Goal: Contribute content: Contribute content

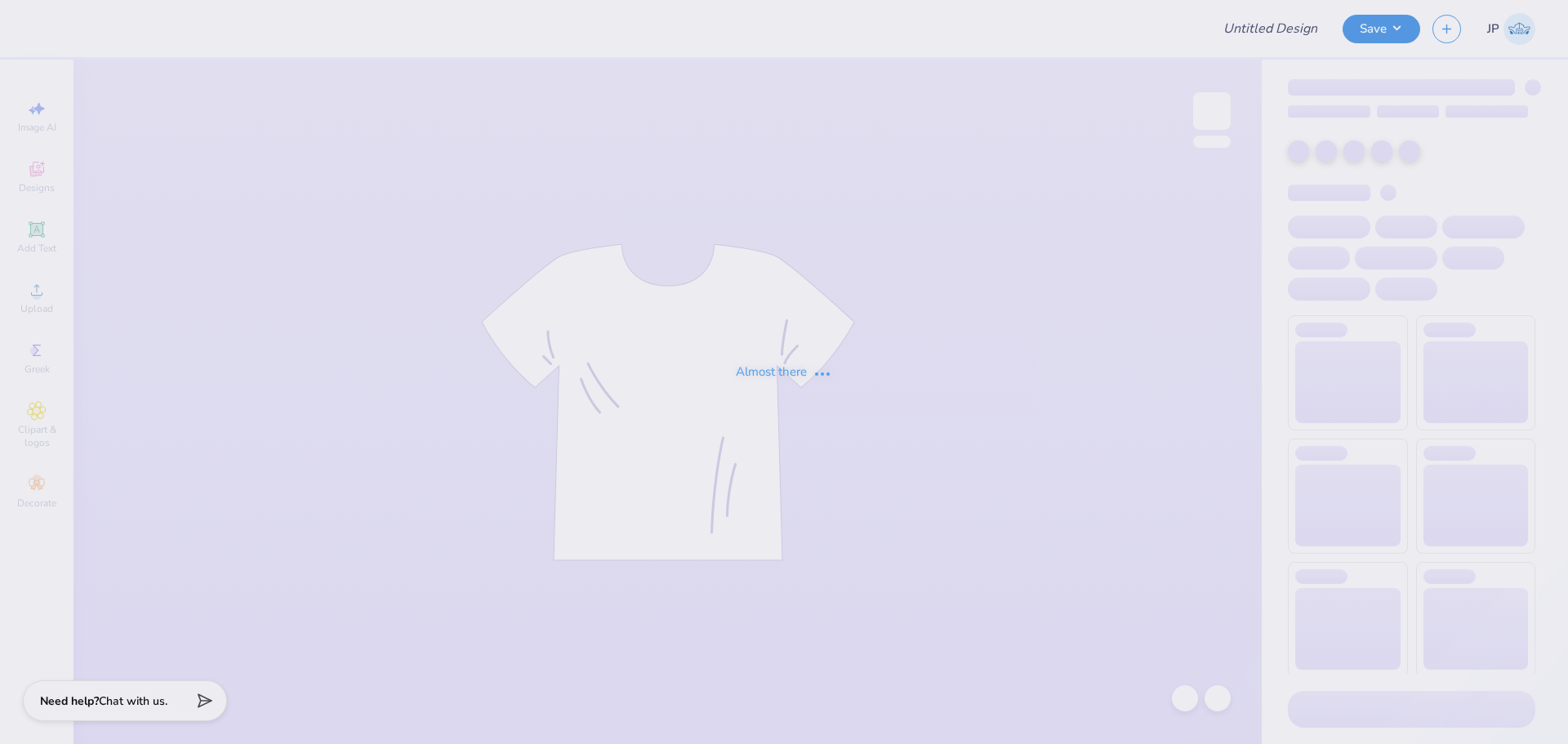
type input "PBP Parents Weekend shirt"
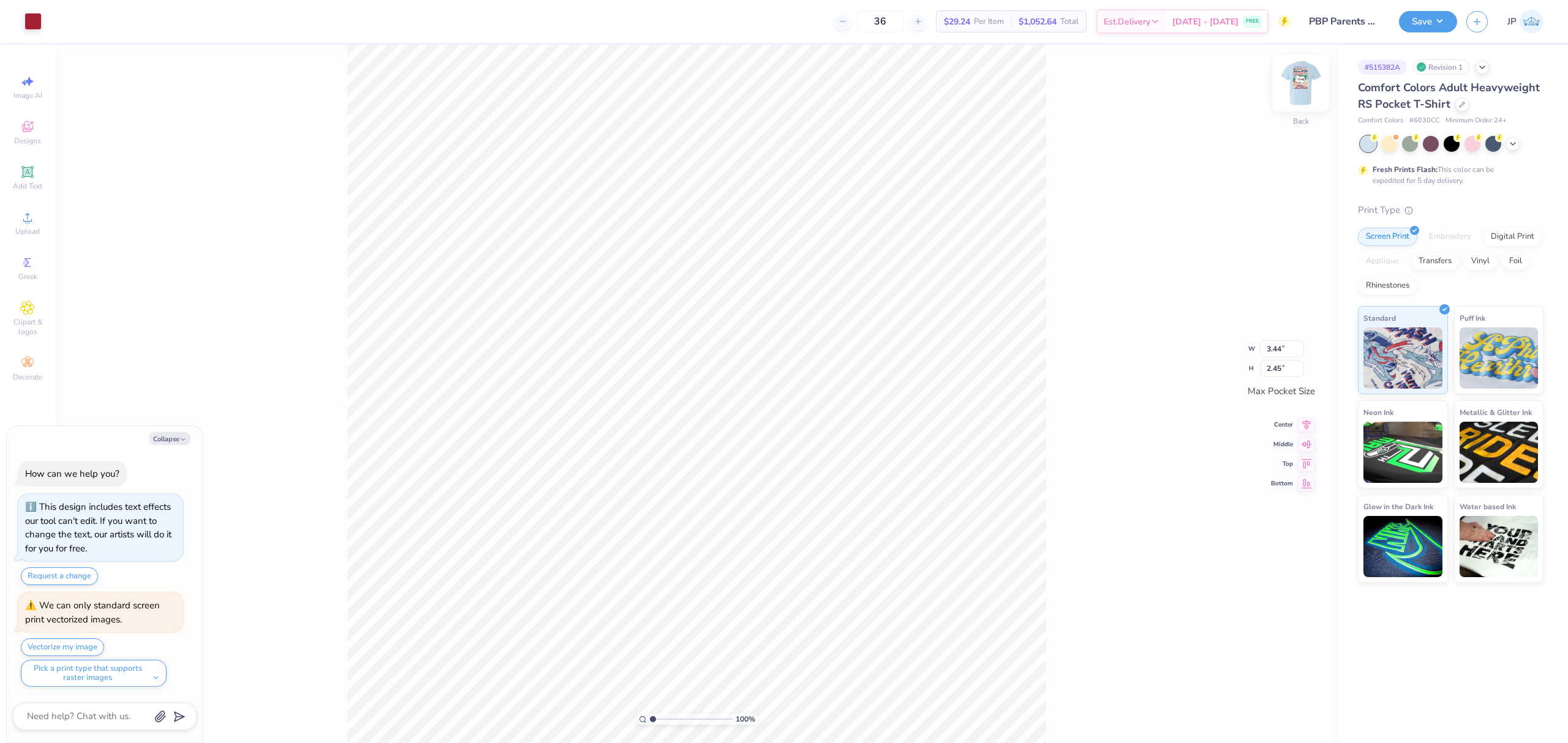
click at [1175, 82] on img at bounding box center [1301, 83] width 49 height 49
click at [34, 221] on icon at bounding box center [27, 217] width 15 height 15
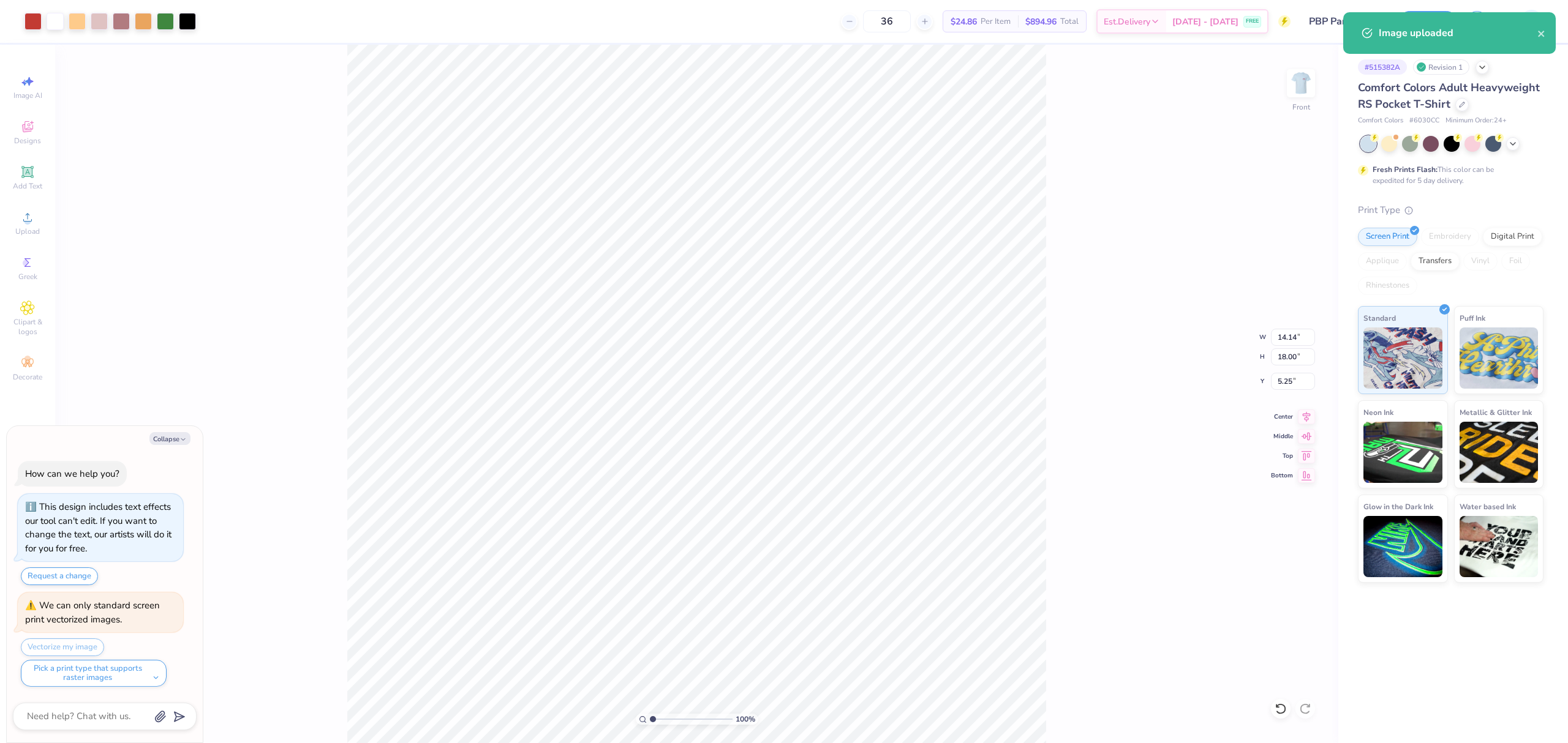
type textarea "x"
click at [1175, 358] on input "18.00" at bounding box center [1293, 357] width 44 height 17
type input "15"
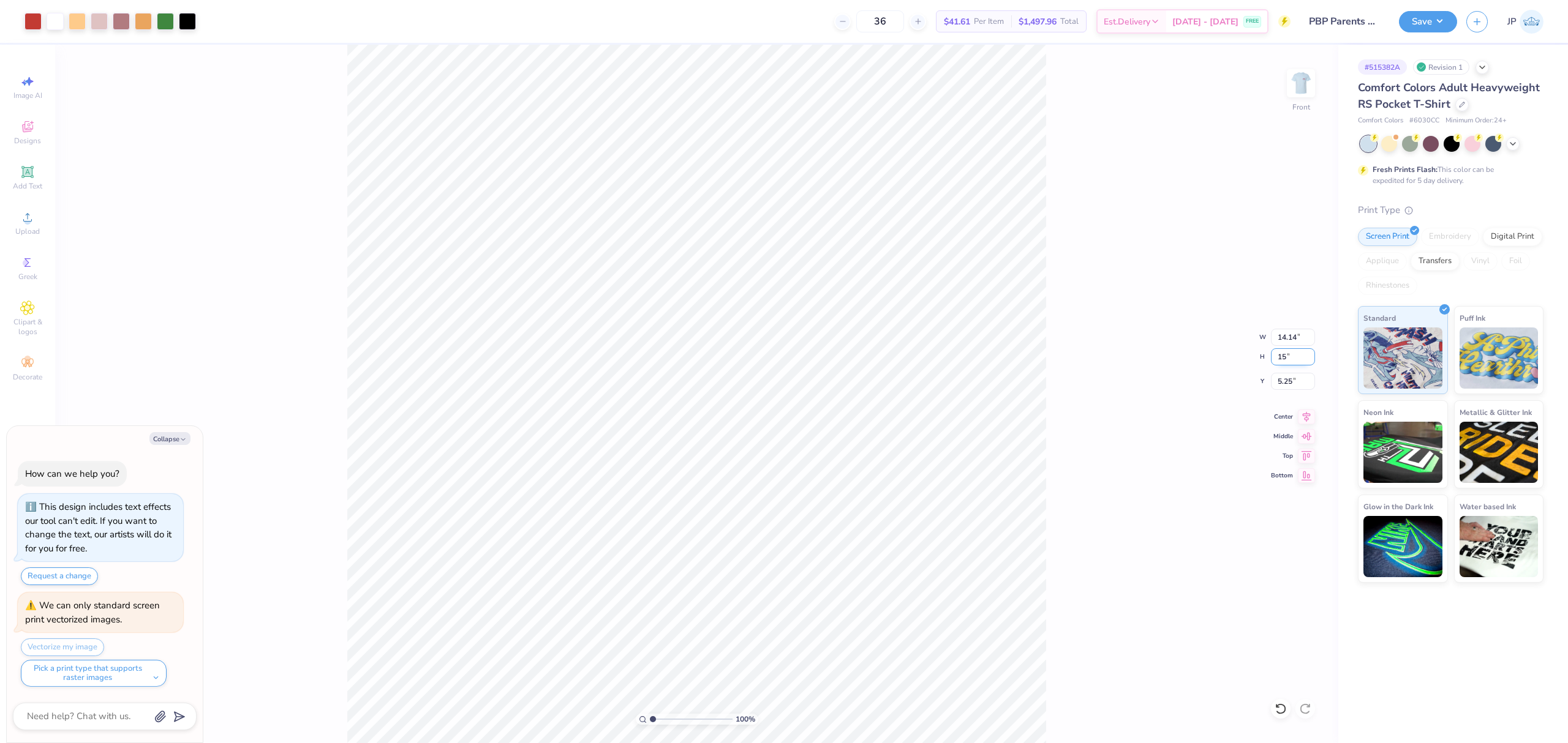
type textarea "x"
type input "11.78"
type input "15.00"
click at [1175, 382] on input "6.75" at bounding box center [1293, 381] width 44 height 17
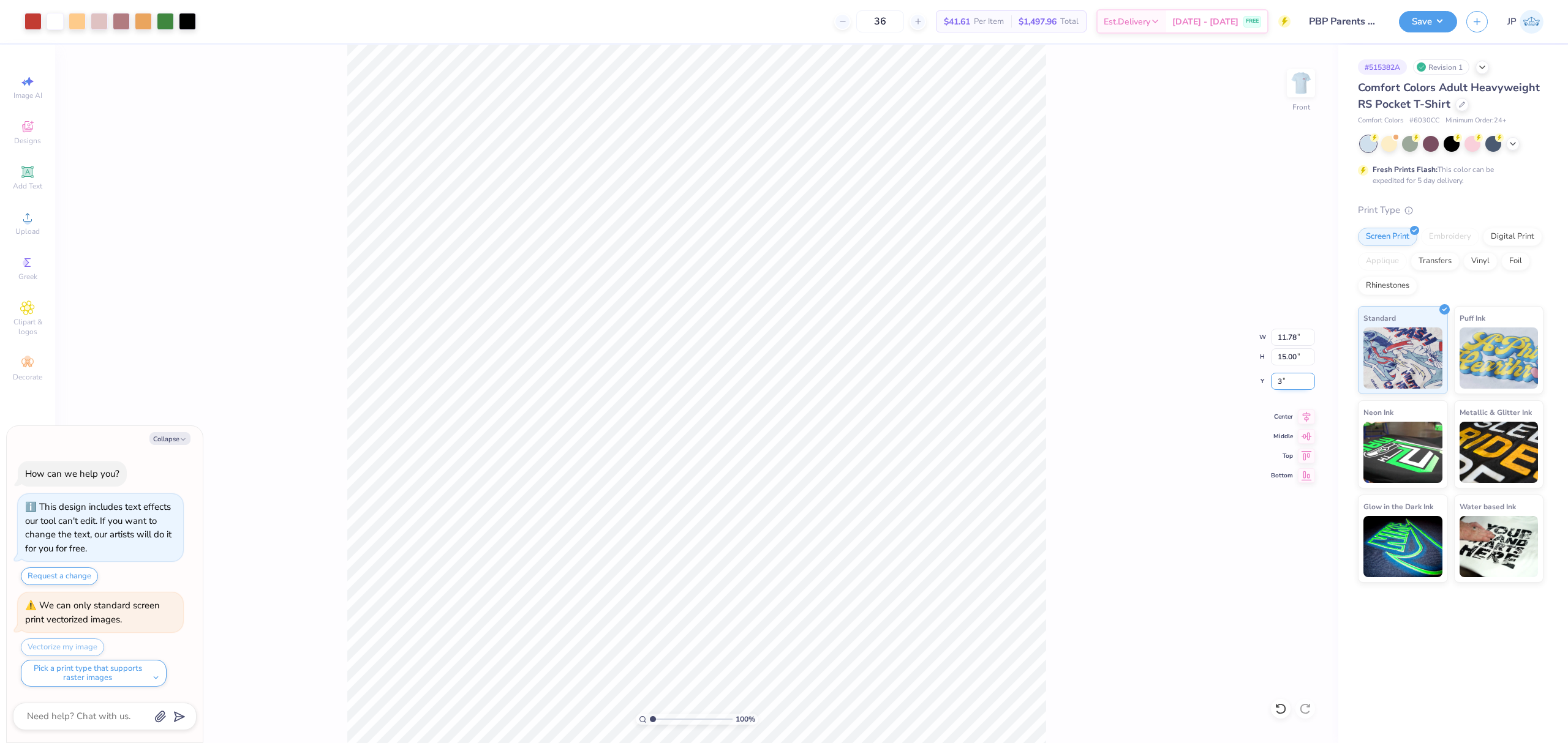
type input "3"
type textarea "x"
type input "3.00"
click at [37, 17] on div at bounding box center [33, 20] width 17 height 17
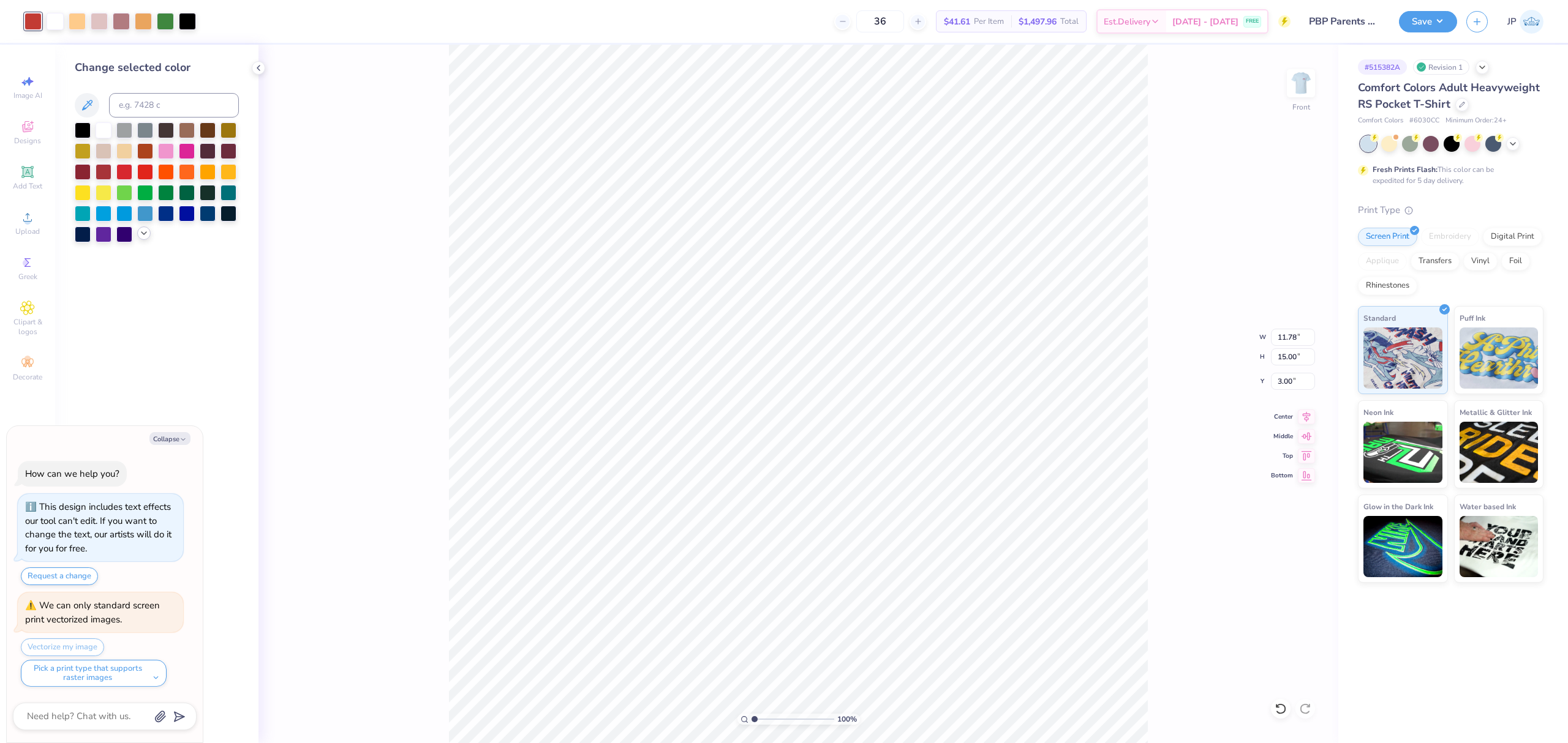
click at [145, 235] on icon at bounding box center [144, 234] width 10 height 10
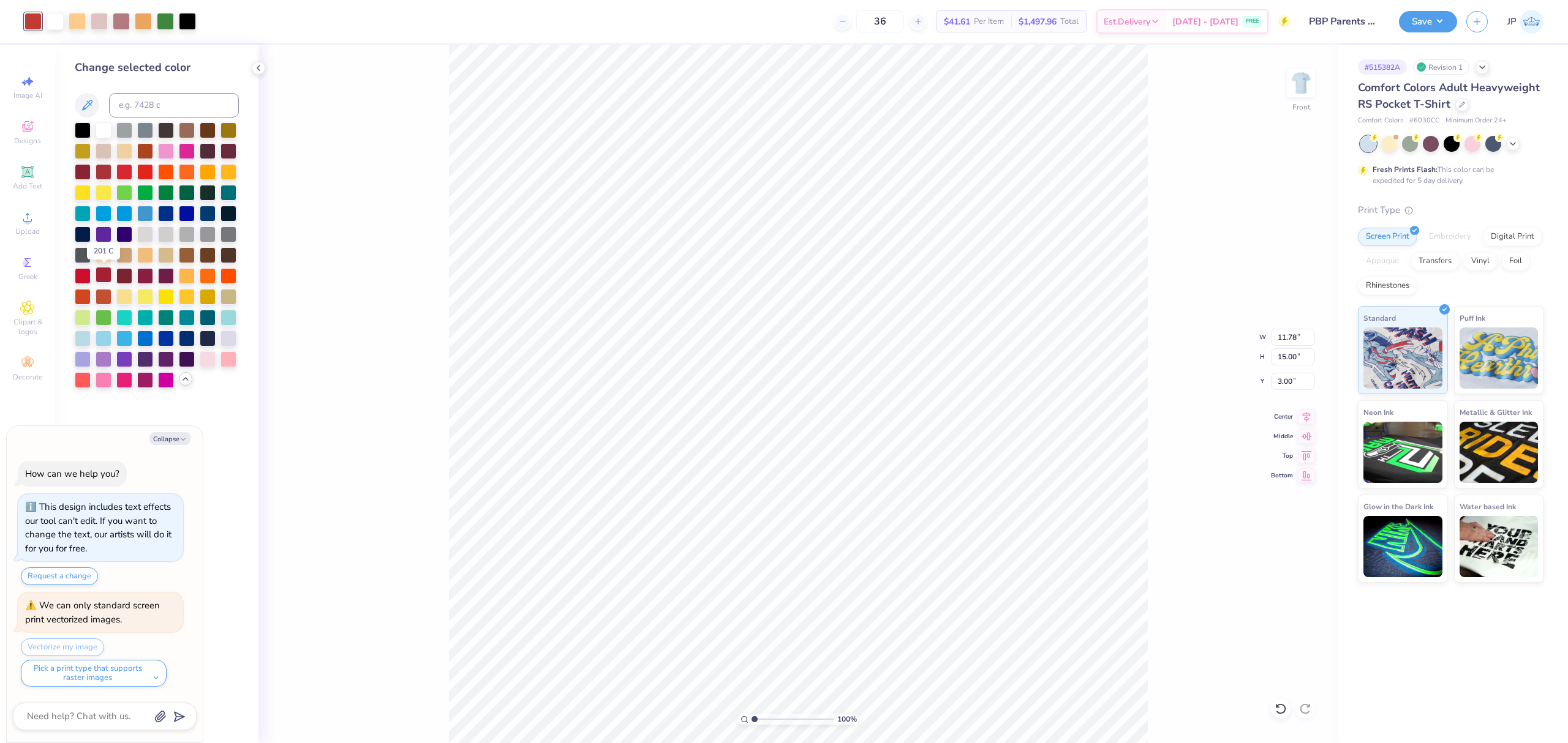
click at [101, 279] on div at bounding box center [103, 274] width 16 height 16
click at [1175, 18] on button "Save" at bounding box center [1427, 20] width 58 height 21
type textarea "x"
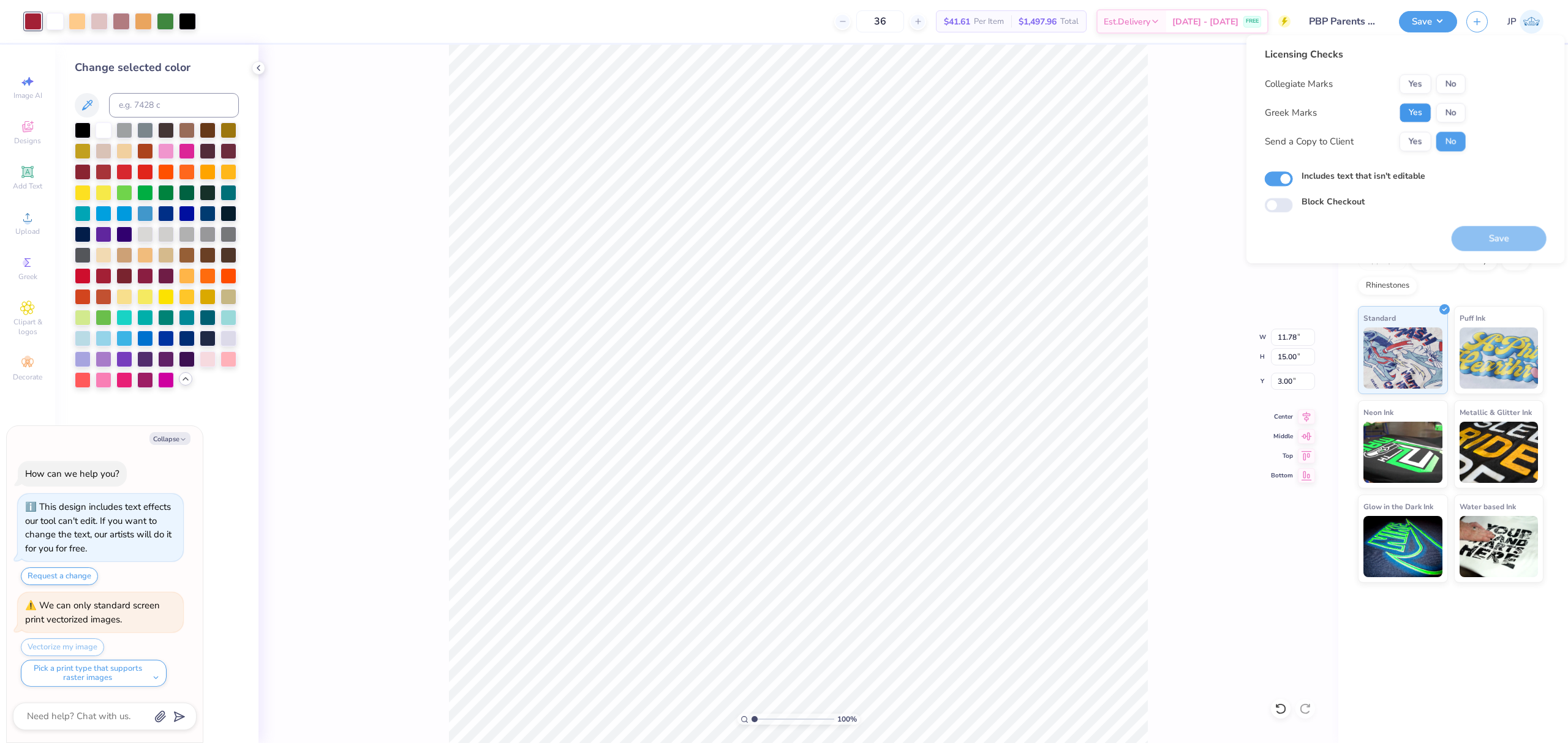
click at [1175, 111] on button "Yes" at bounding box center [1415, 112] width 32 height 19
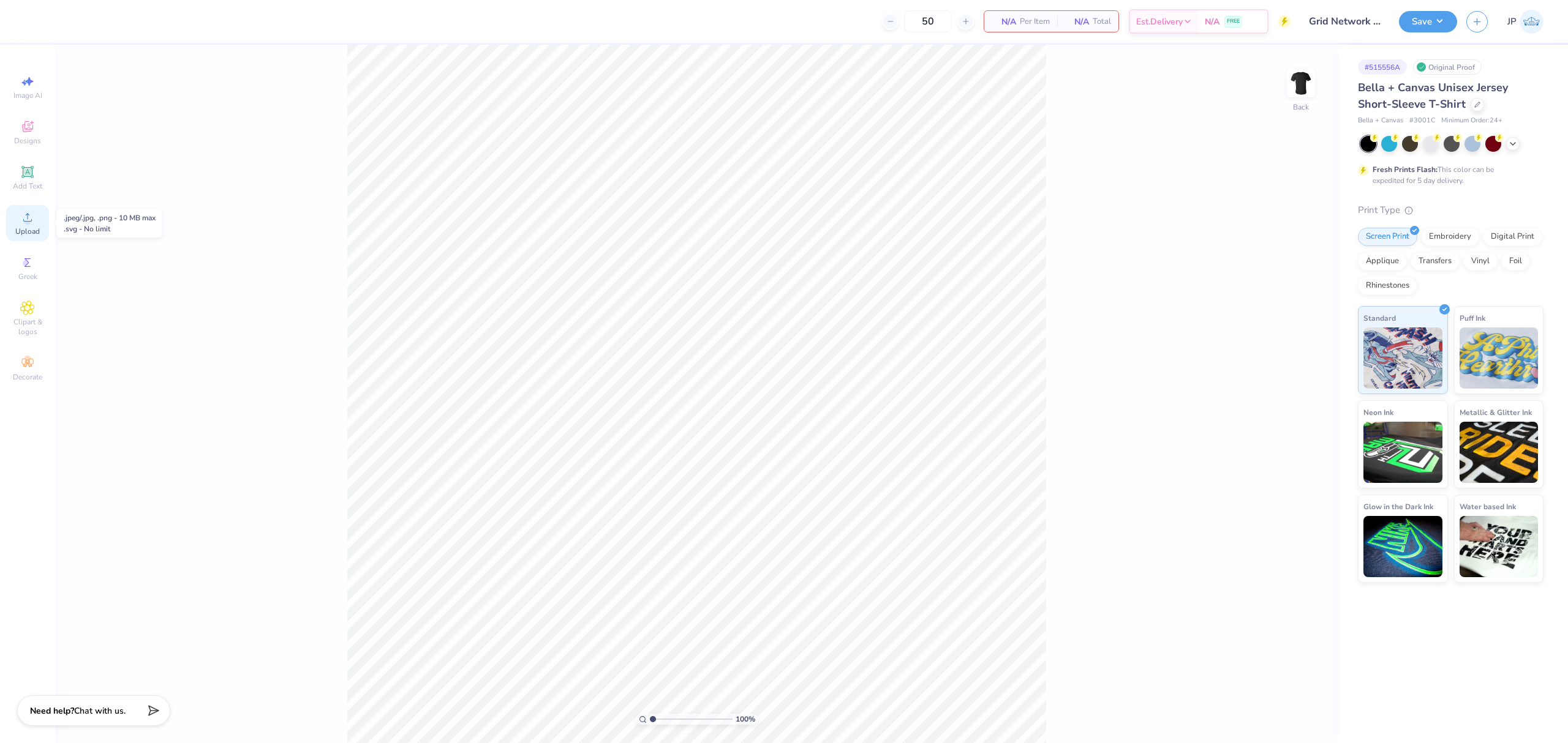
click at [32, 226] on span "Upload" at bounding box center [27, 231] width 24 height 10
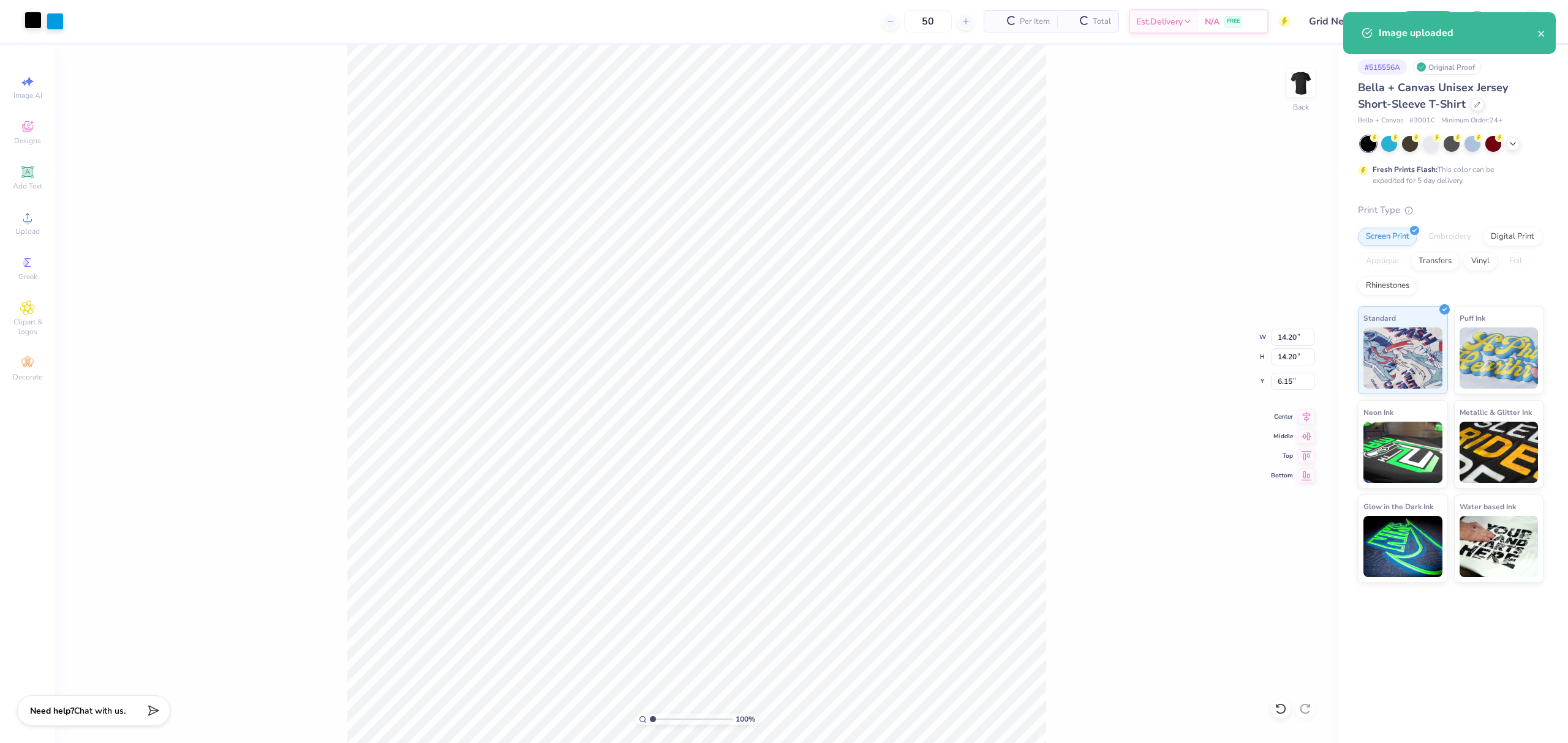
click at [37, 18] on div at bounding box center [33, 20] width 17 height 17
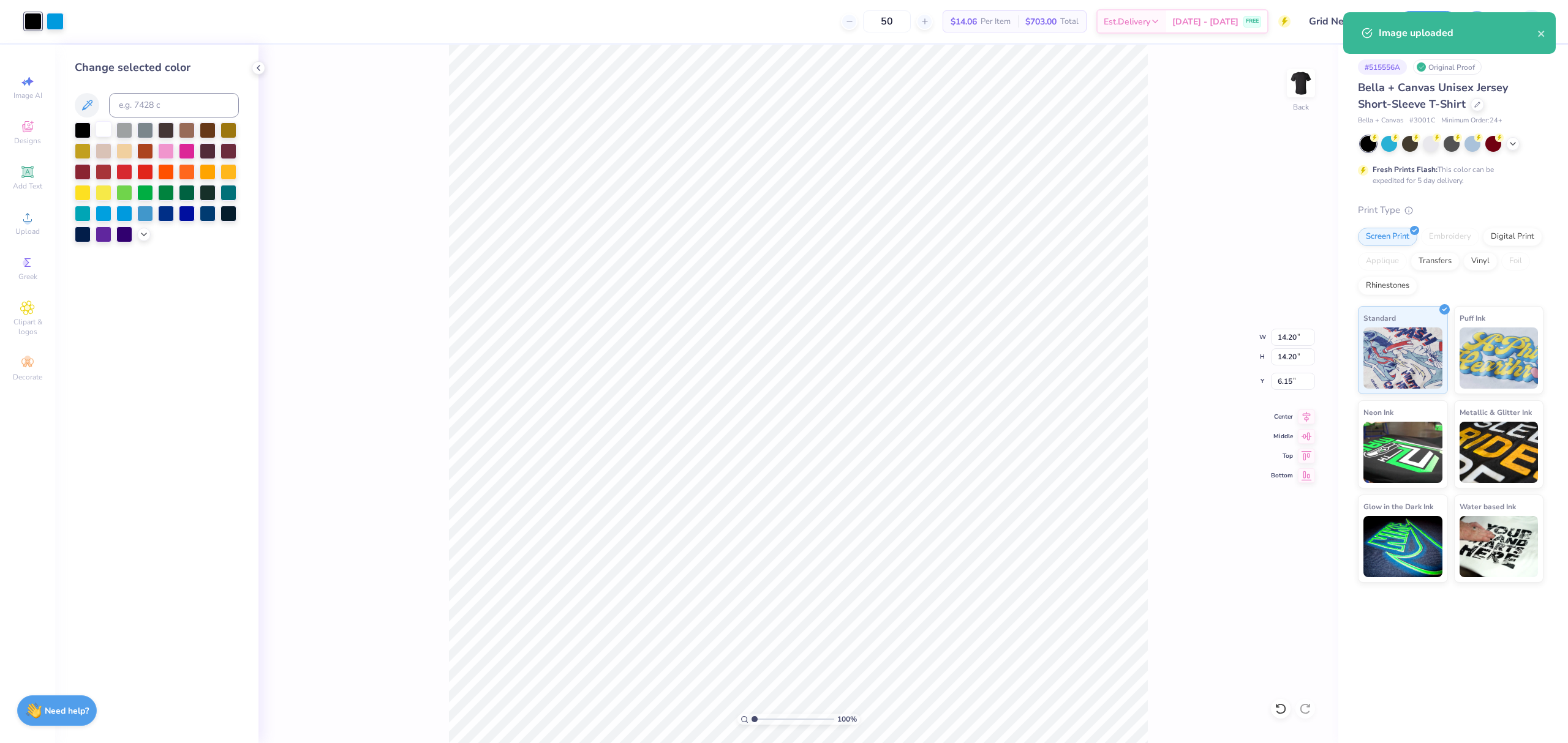
click at [102, 128] on div at bounding box center [103, 129] width 16 height 16
click at [1291, 334] on input "14.20" at bounding box center [1293, 337] width 44 height 17
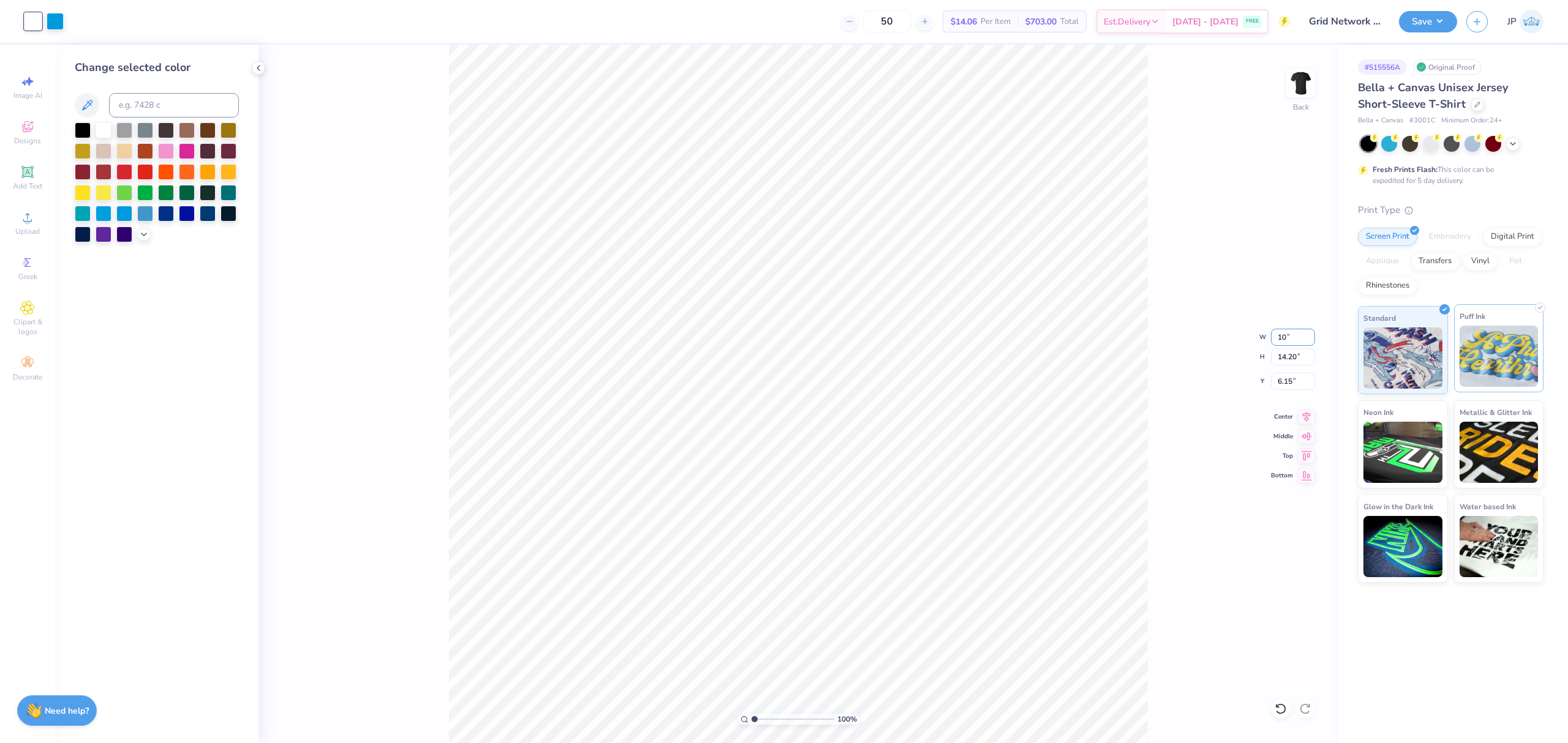
type input "10.00"
click at [1276, 387] on input "8.25" at bounding box center [1293, 381] width 44 height 17
type input "3.00"
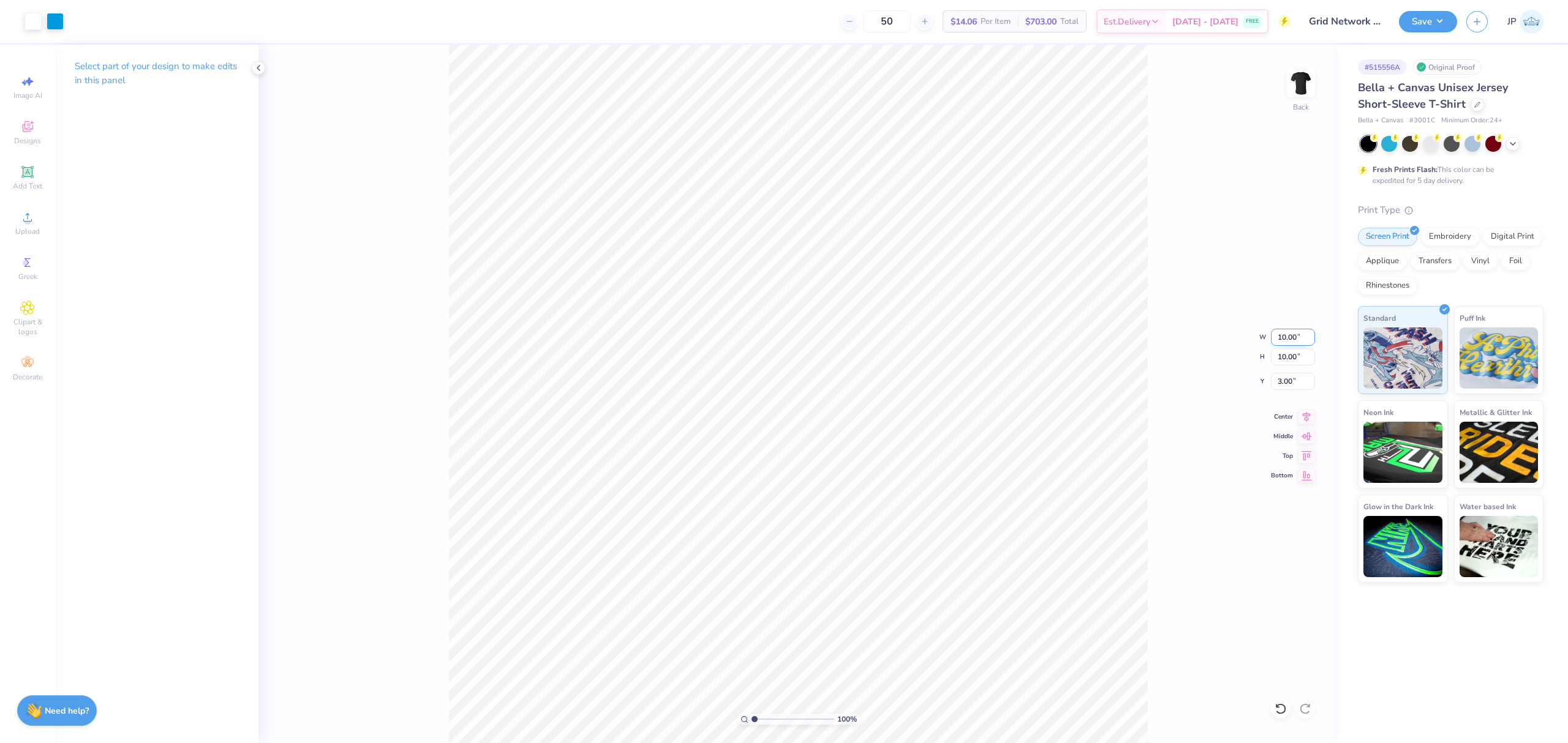
click at [1274, 332] on input "10.00" at bounding box center [1293, 337] width 44 height 17
type input "8.00"
type input "4.00"
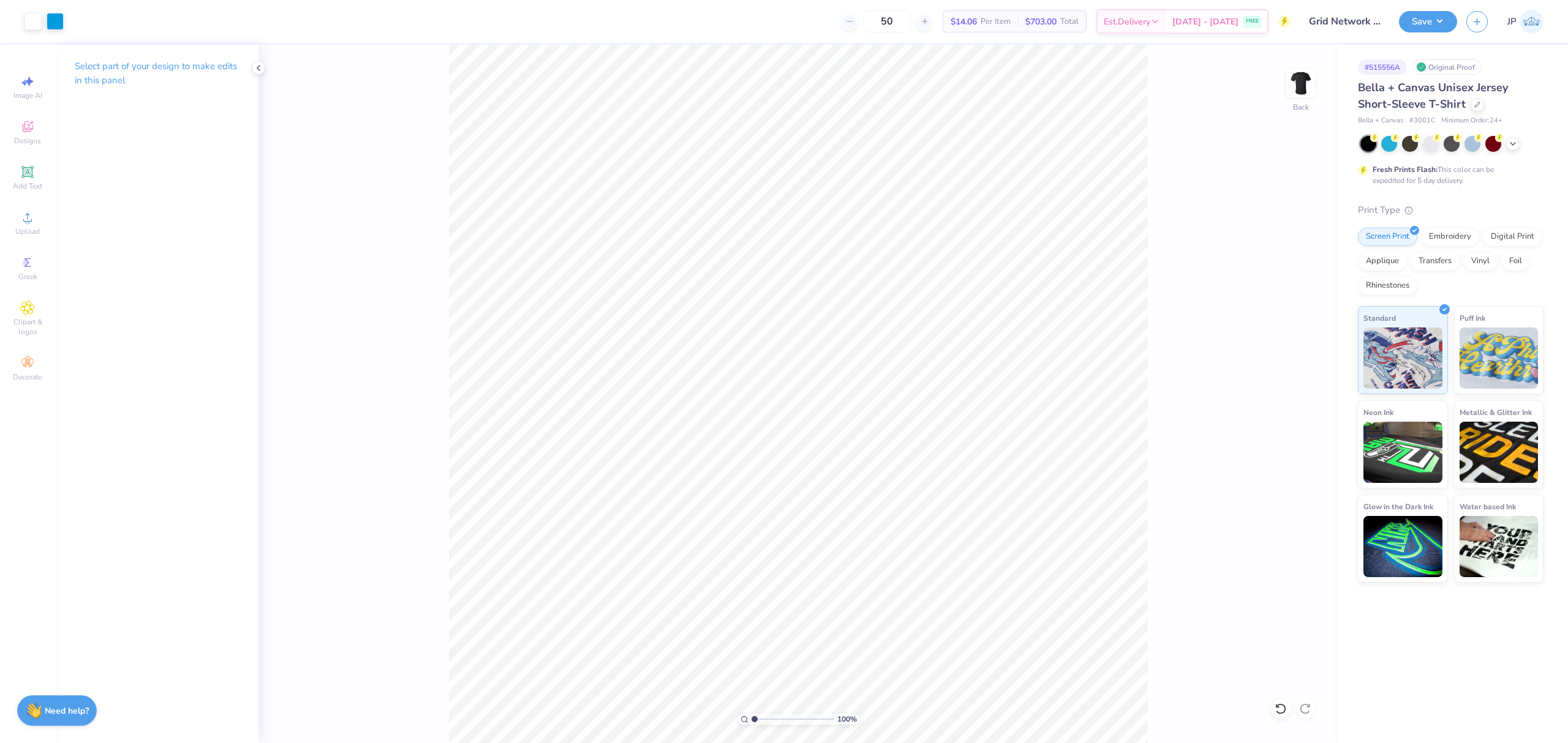
click at [767, 714] on div "100 %" at bounding box center [798, 393] width 699 height 699
type input "1"
drag, startPoint x: 765, startPoint y: 719, endPoint x: 748, endPoint y: 712, distance: 18.4
click at [751, 714] on input "range" at bounding box center [792, 719] width 82 height 11
click at [26, 17] on div at bounding box center [33, 20] width 17 height 17
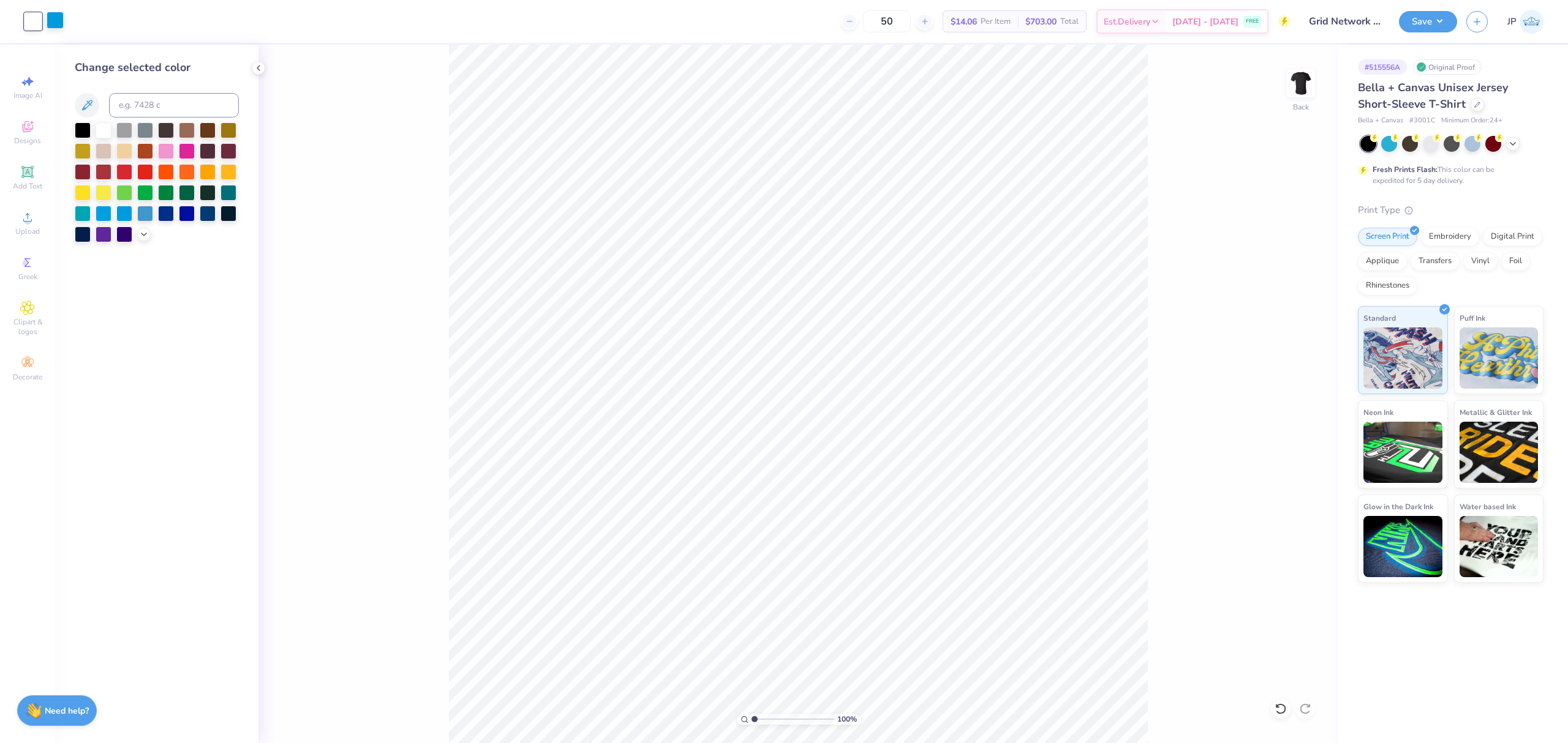
click at [55, 21] on div at bounding box center [55, 20] width 17 height 17
click at [143, 214] on div at bounding box center [145, 212] width 16 height 16
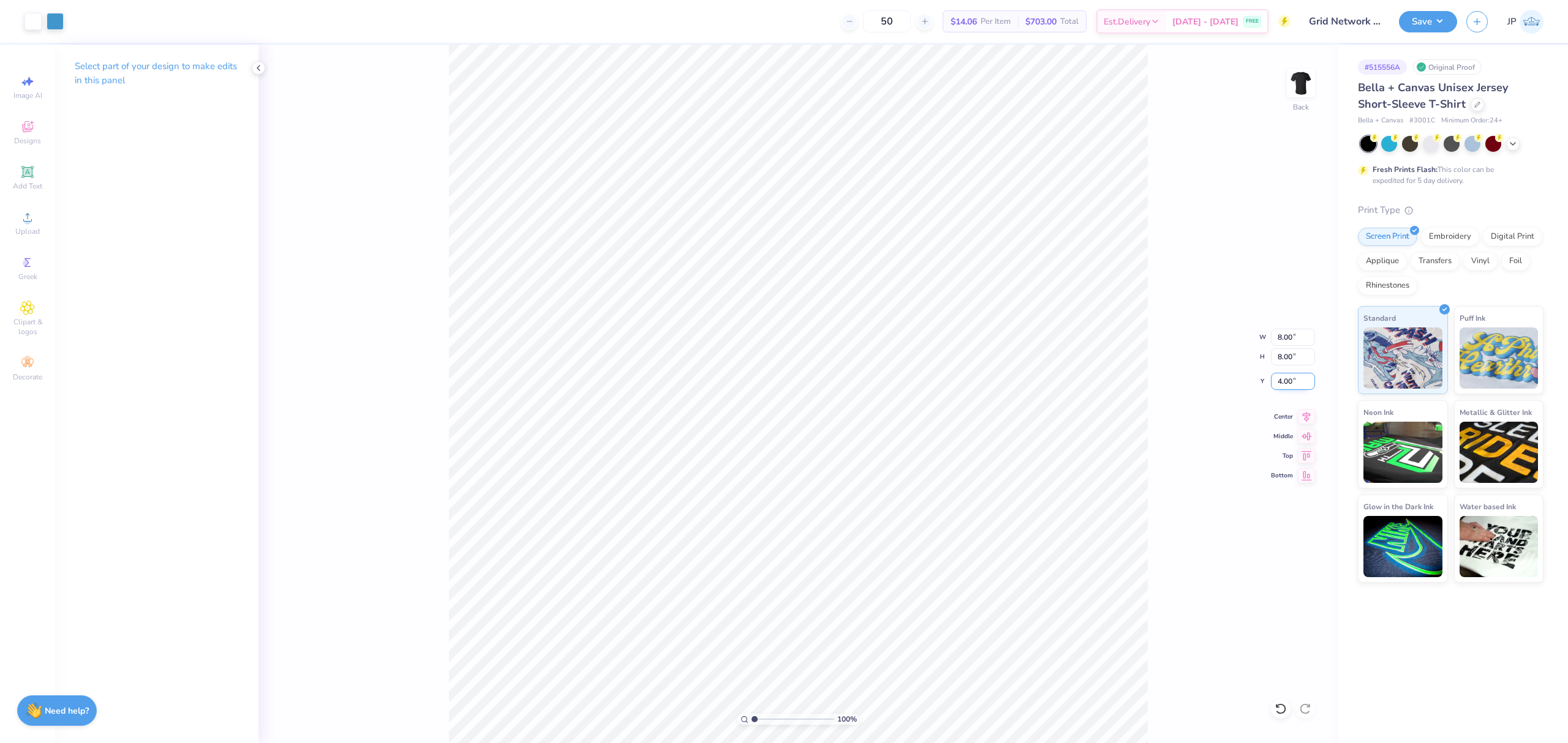
click at [1280, 378] on input "4.00" at bounding box center [1293, 381] width 44 height 17
type input "3.00"
click at [32, 175] on icon at bounding box center [27, 171] width 11 height 11
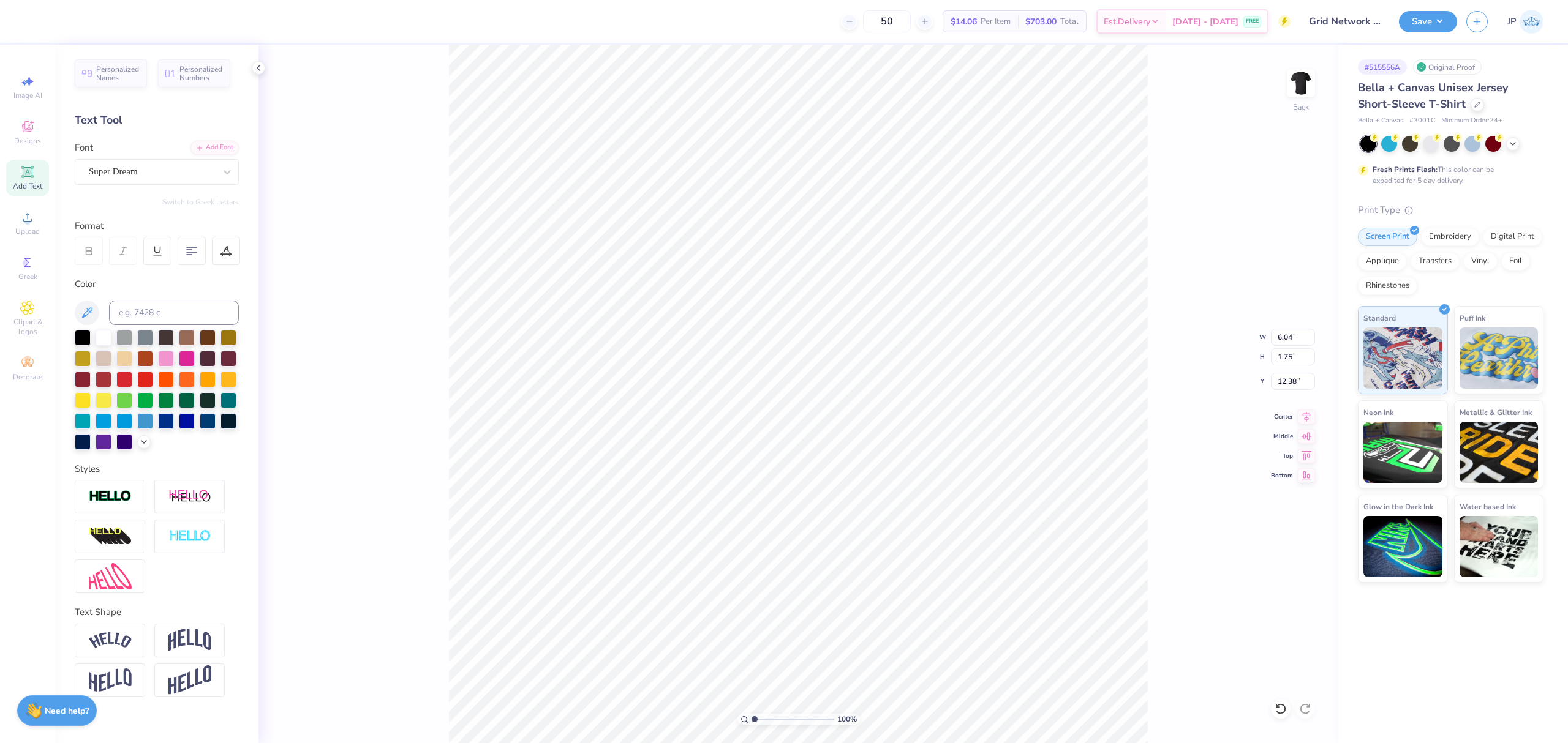
scroll to position [13, 1]
type textarea "s"
type textarea "SUPPORTING CANCERCARE"
type input "9.19"
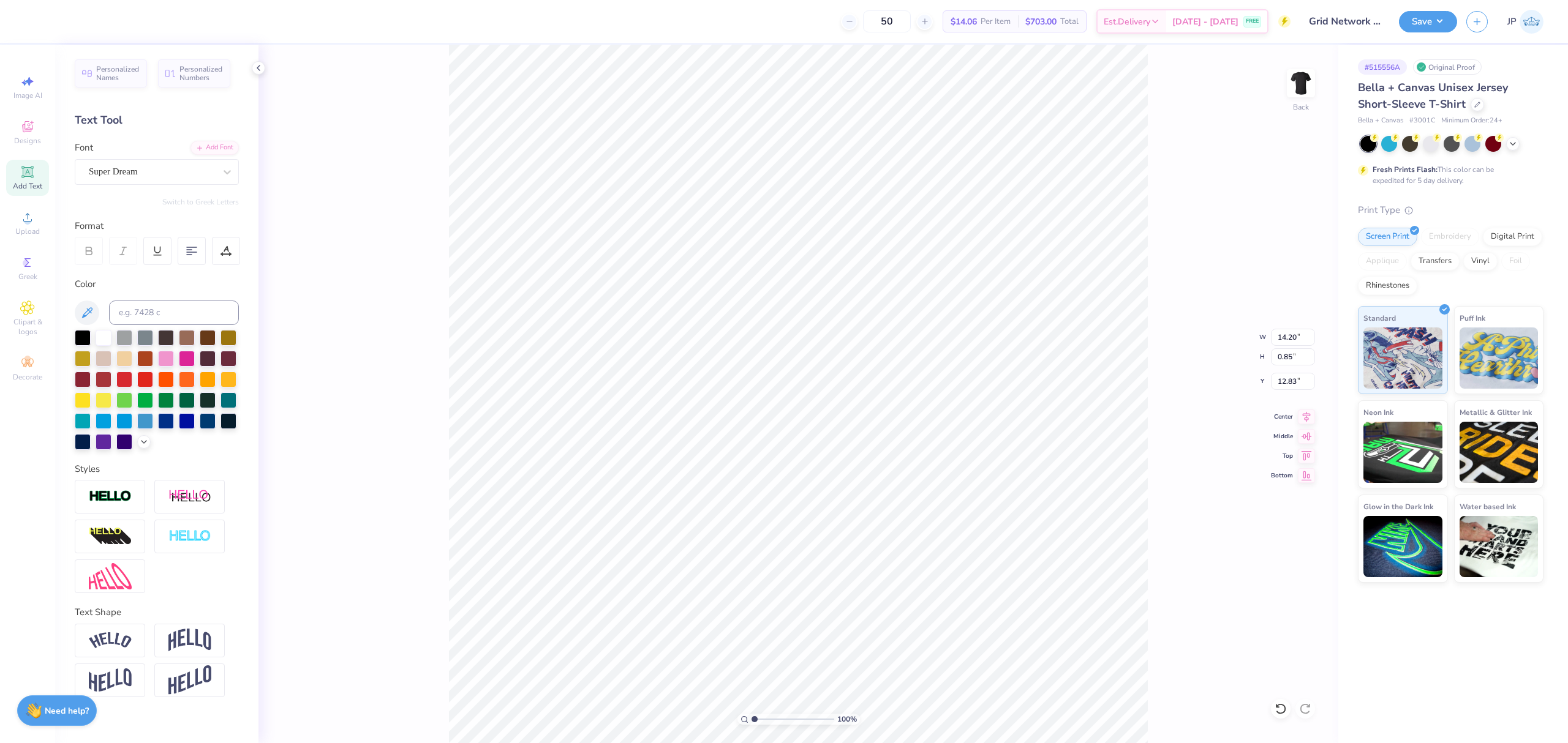
type input "0.55"
type input "11.83"
drag, startPoint x: 756, startPoint y: 716, endPoint x: 768, endPoint y: 720, distance: 12.6
type input "2.73"
click at [768, 720] on input "range" at bounding box center [792, 719] width 82 height 11
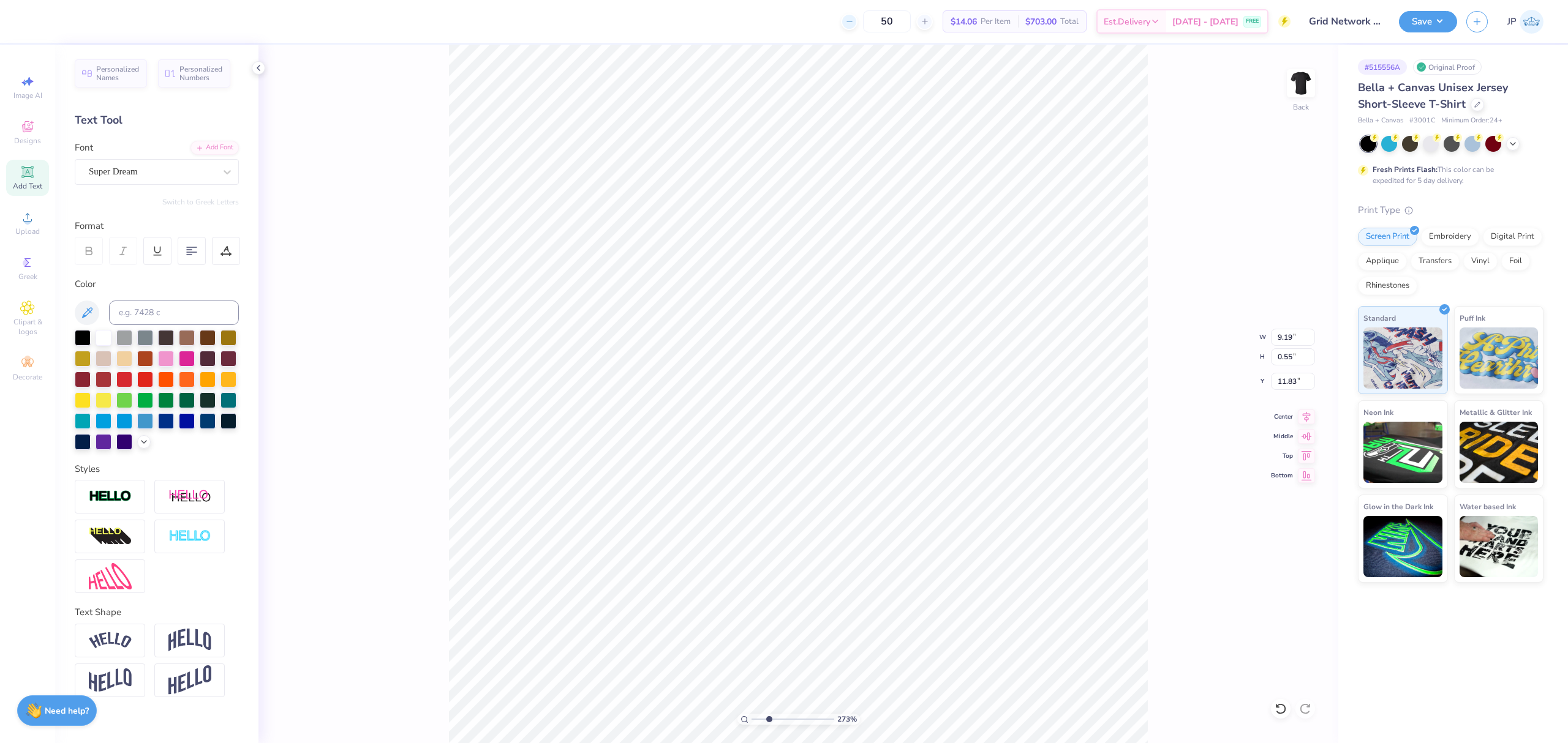
type input "8.16"
type input "0.49"
type textarea "SUPPORTING CANCERCARE"
drag, startPoint x: 766, startPoint y: 719, endPoint x: 750, endPoint y: 717, distance: 16.1
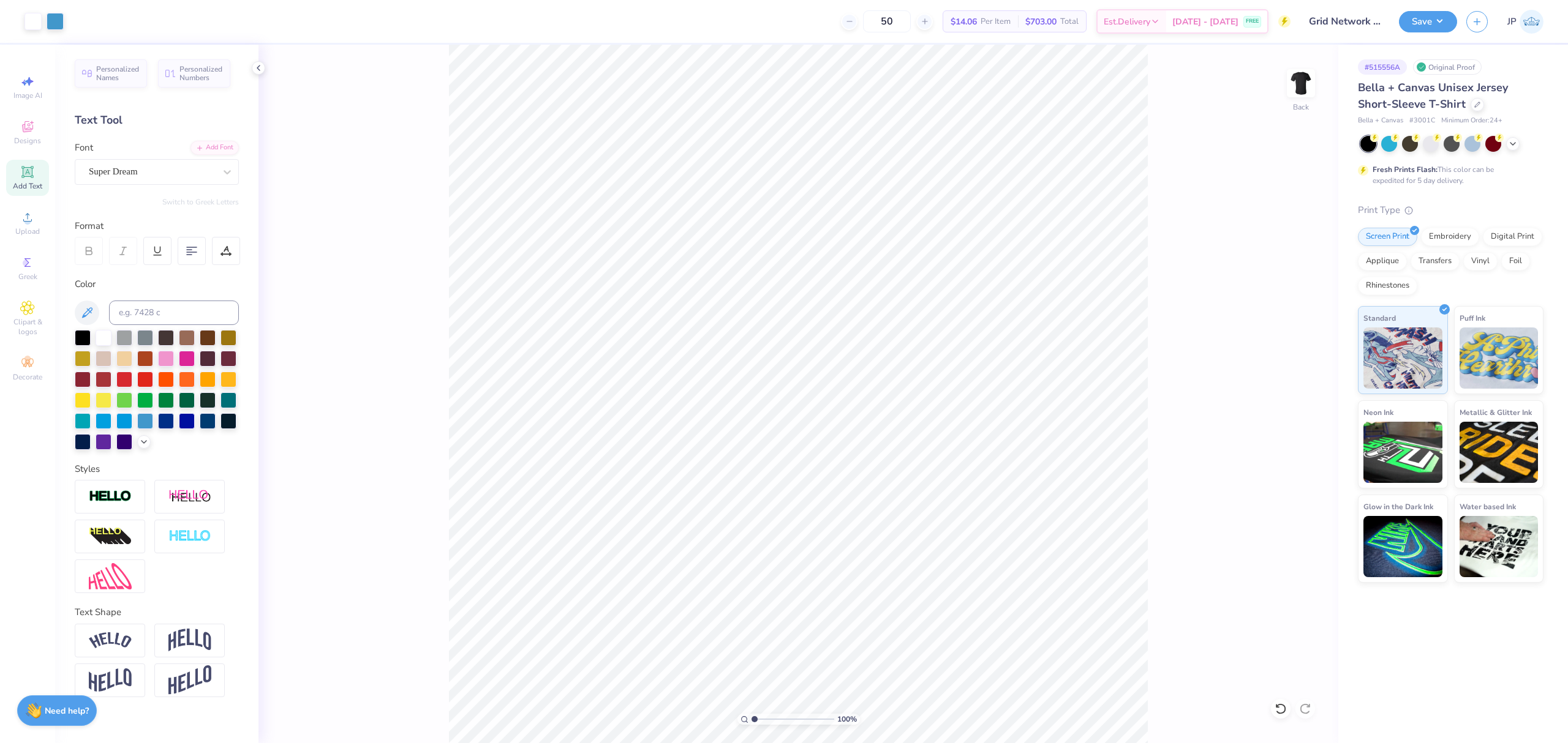
type input "1"
click at [751, 717] on input "range" at bounding box center [792, 719] width 82 height 11
click at [1306, 418] on icon at bounding box center [1306, 415] width 8 height 11
click at [52, 21] on div at bounding box center [55, 20] width 17 height 17
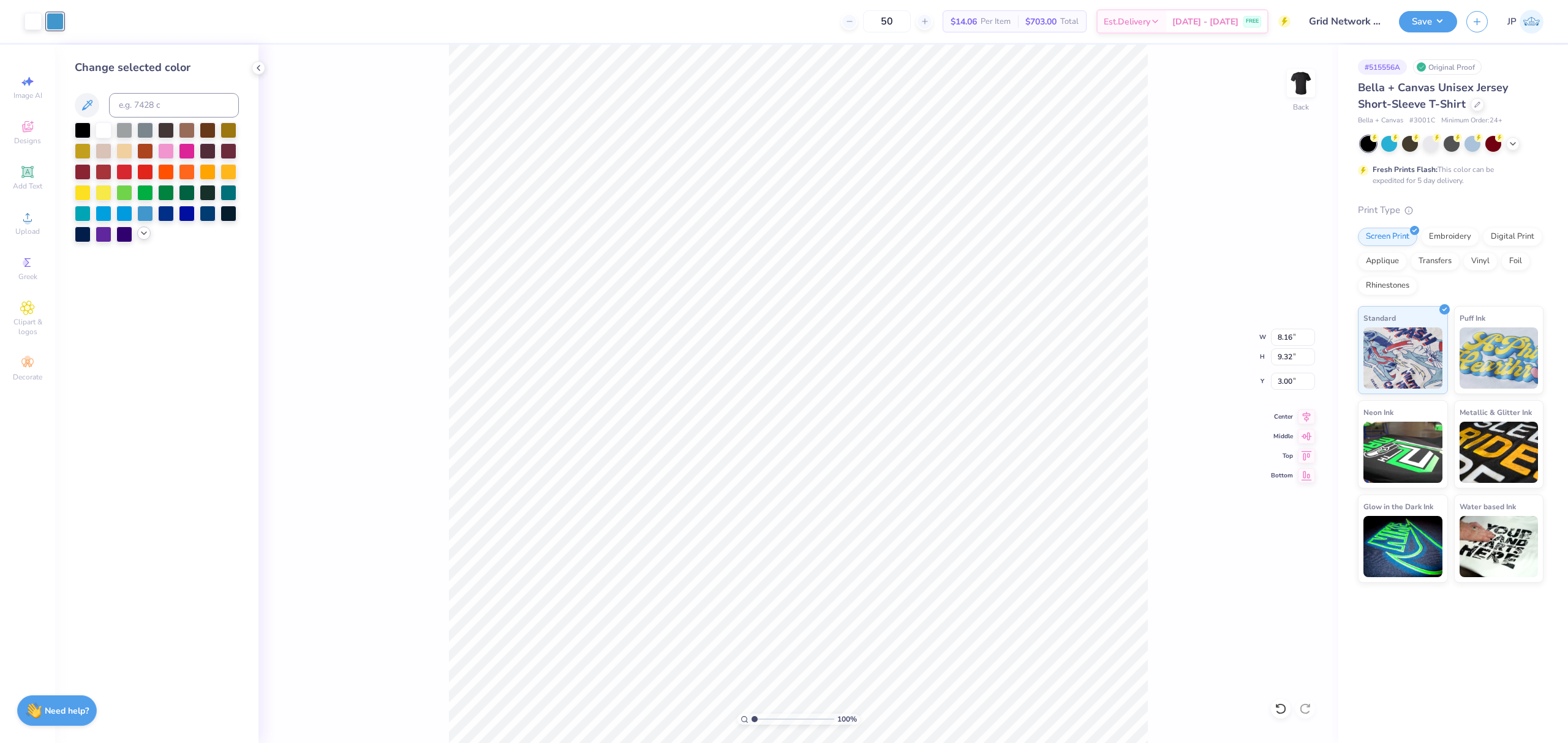
click at [147, 237] on icon at bounding box center [144, 234] width 10 height 10
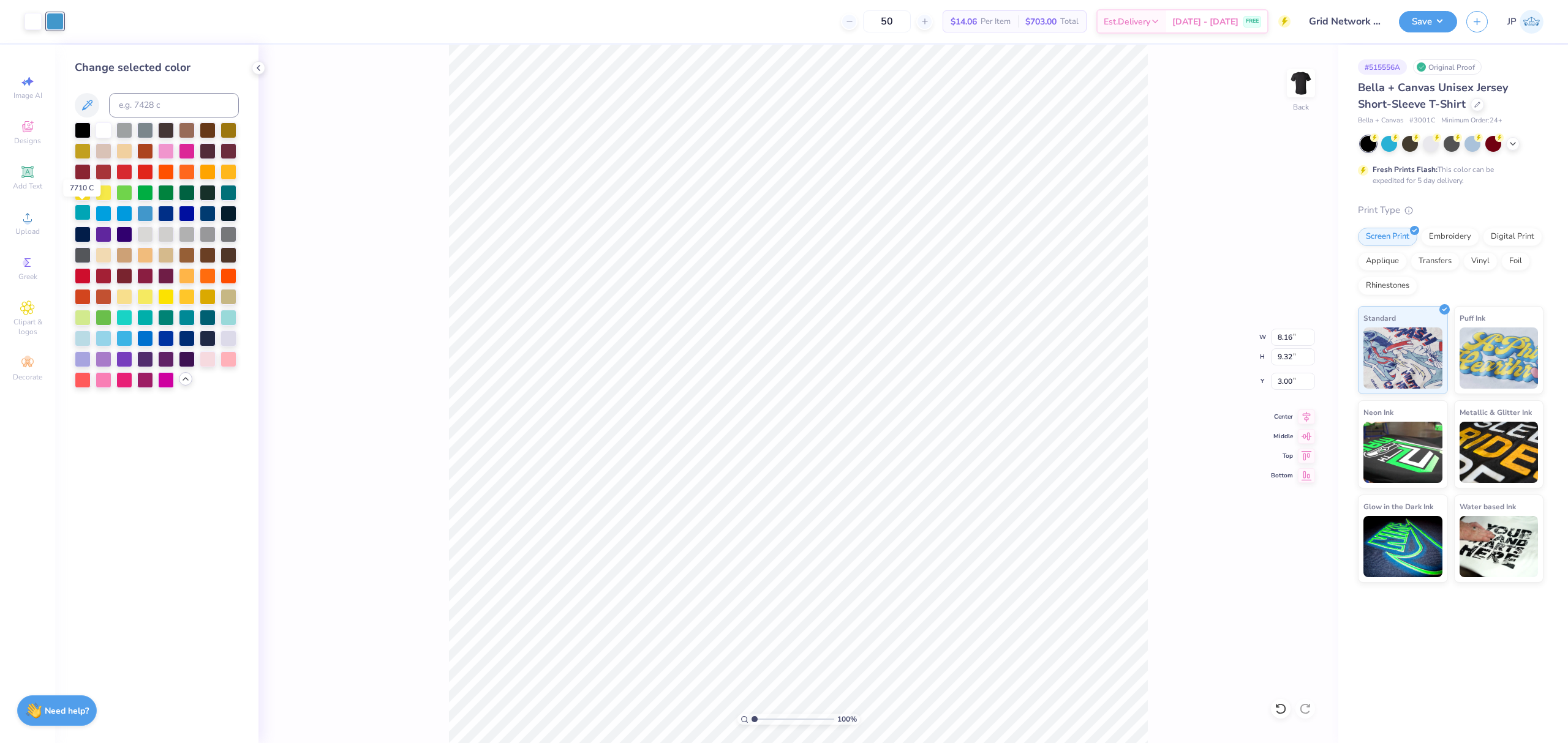
click at [82, 214] on div at bounding box center [82, 212] width 16 height 16
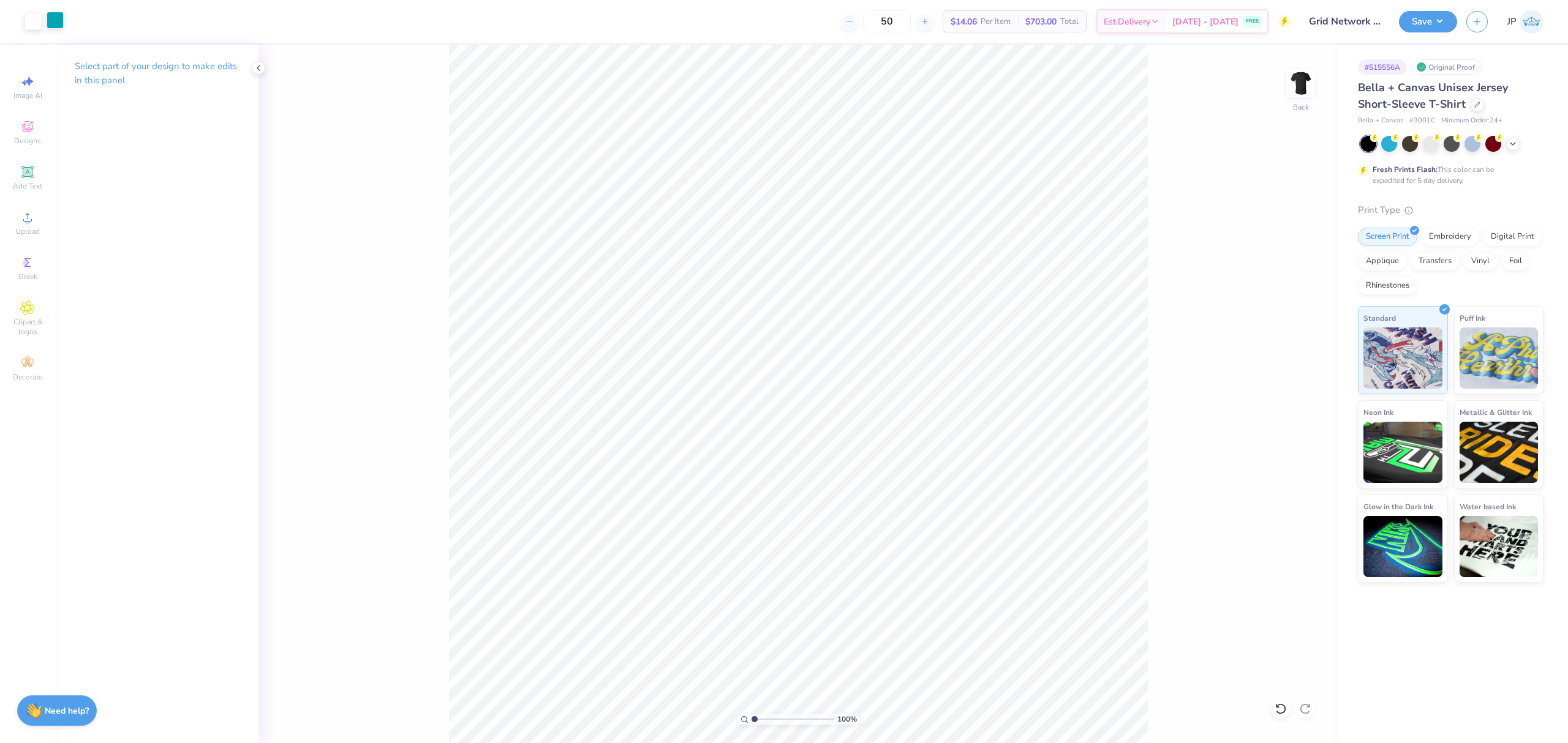
click at [57, 19] on div at bounding box center [55, 20] width 17 height 17
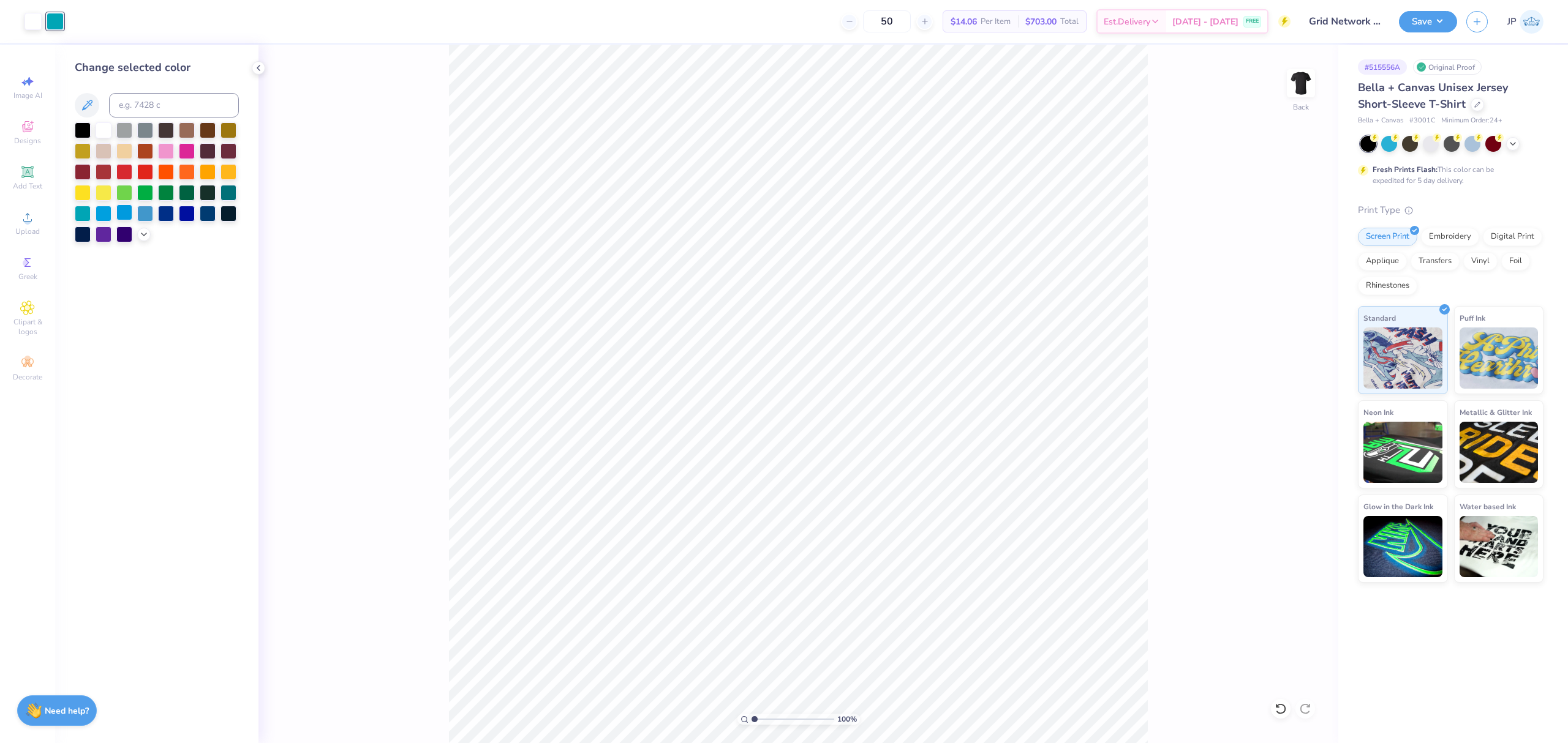
click at [123, 214] on div at bounding box center [124, 212] width 16 height 16
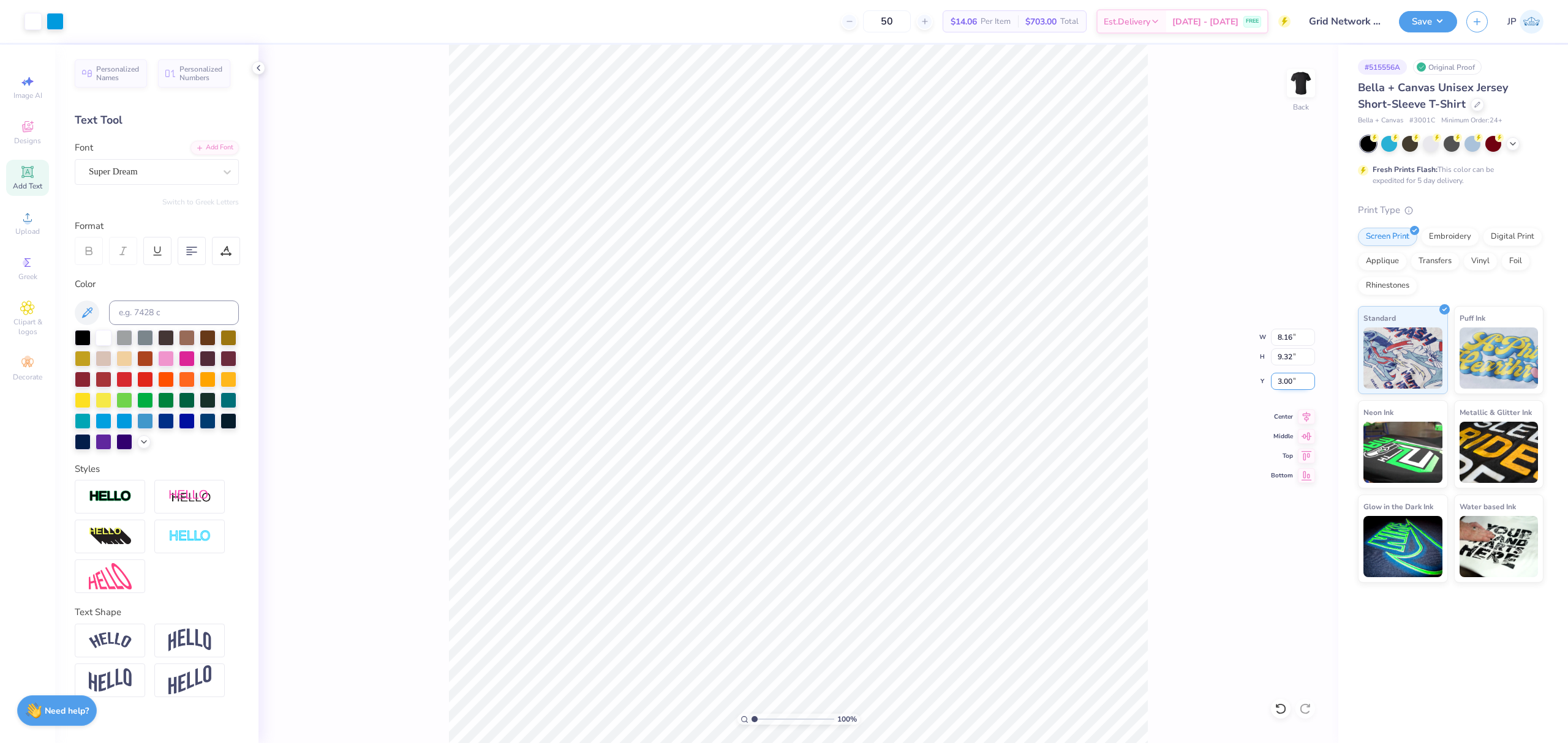
click at [1285, 383] on input "3.00" at bounding box center [1293, 381] width 44 height 17
click at [1433, 20] on button "Save" at bounding box center [1427, 20] width 58 height 21
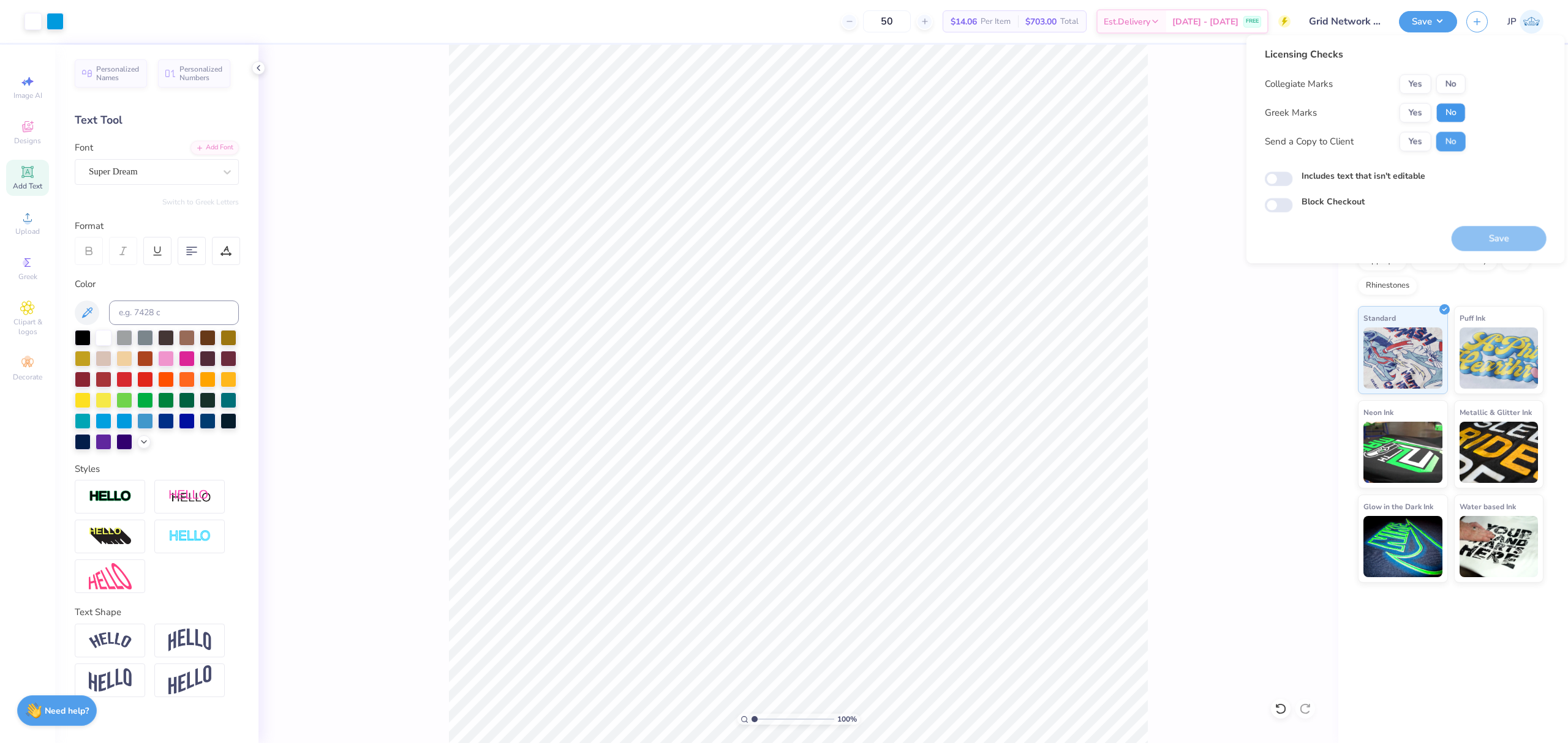
click at [1448, 108] on button "No" at bounding box center [1450, 112] width 29 height 19
click at [1436, 85] on button "No" at bounding box center [1450, 83] width 29 height 19
click at [1524, 238] on button "Save" at bounding box center [1498, 238] width 95 height 25
